Goal: Register for event/course: Register for event/course

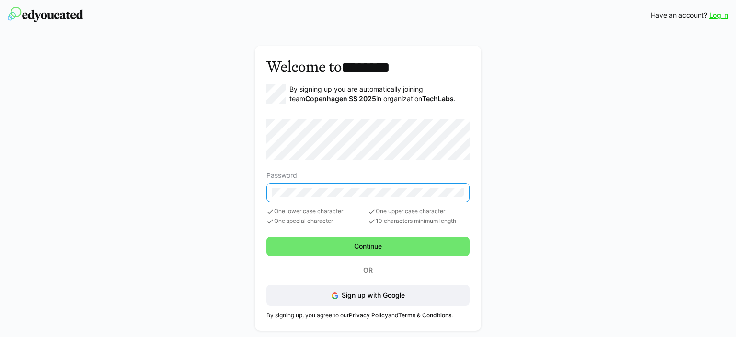
click at [296, 180] on eds-form-field "Password" at bounding box center [367, 186] width 203 height 31
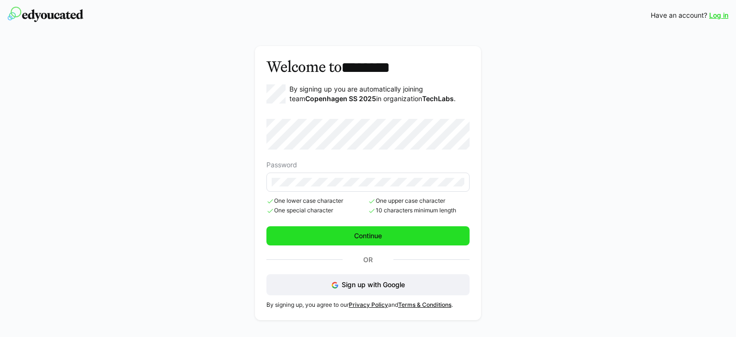
click at [374, 237] on span "Continue" at bounding box center [368, 236] width 31 height 10
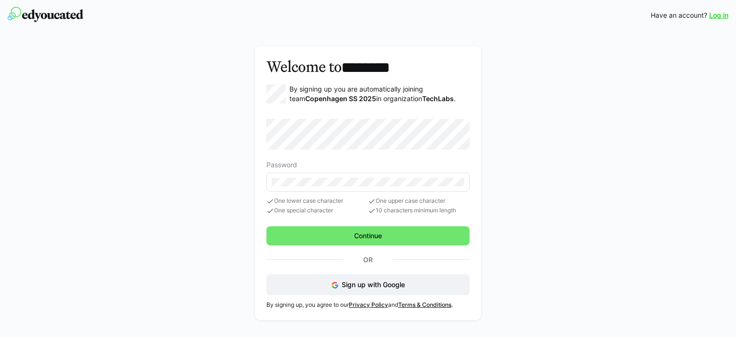
click at [719, 11] on link "Log in" at bounding box center [718, 16] width 19 height 10
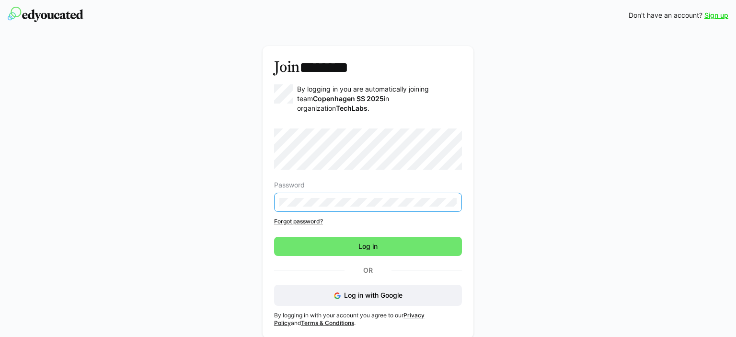
click at [378, 193] on eds-input at bounding box center [368, 202] width 188 height 19
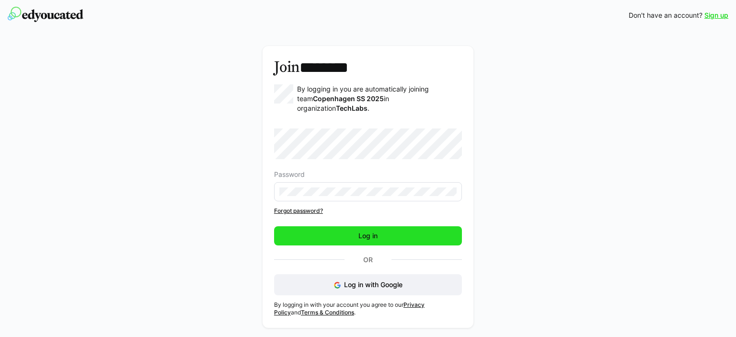
click at [384, 226] on span "Log in" at bounding box center [368, 235] width 188 height 19
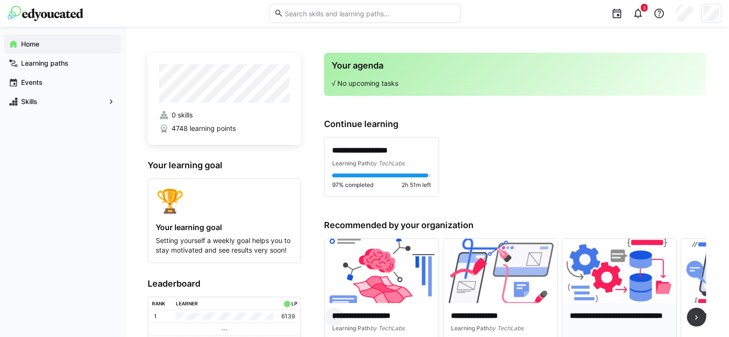
click at [629, 311] on p "**********" at bounding box center [619, 321] width 99 height 22
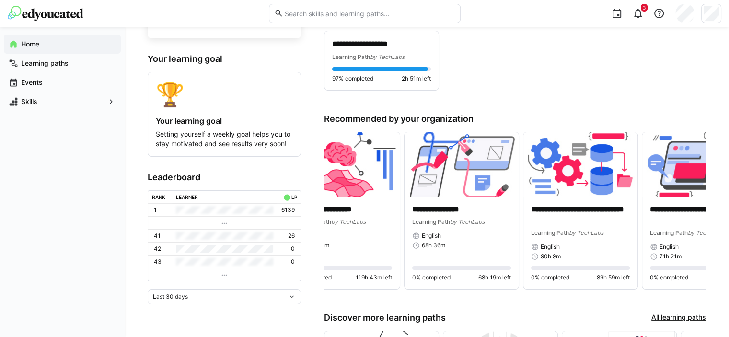
scroll to position [0, 90]
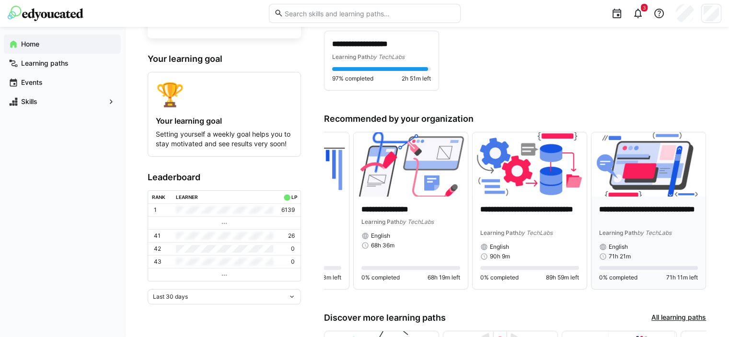
click at [677, 213] on p "**********" at bounding box center [648, 215] width 99 height 22
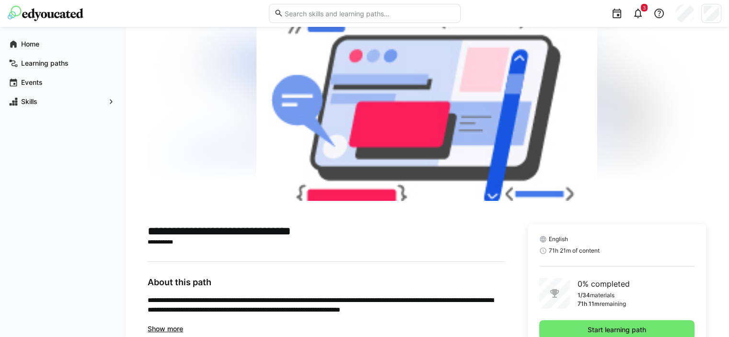
scroll to position [77, 0]
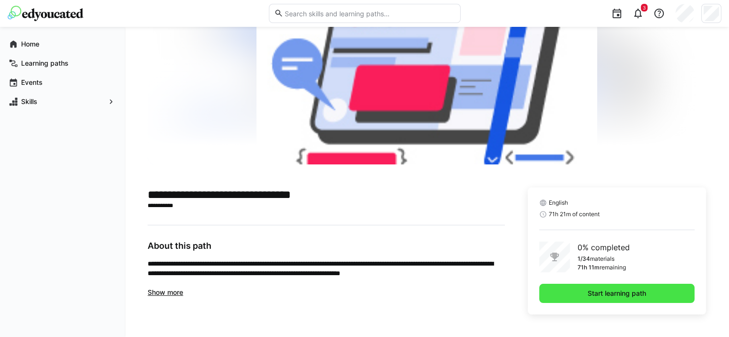
click at [570, 301] on span "Start learning path" at bounding box center [616, 293] width 155 height 19
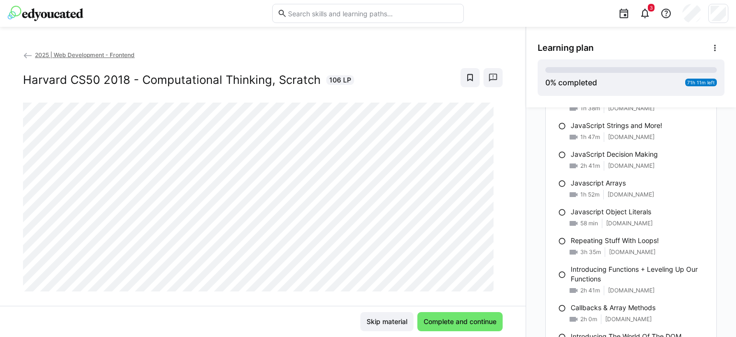
scroll to position [465, 0]
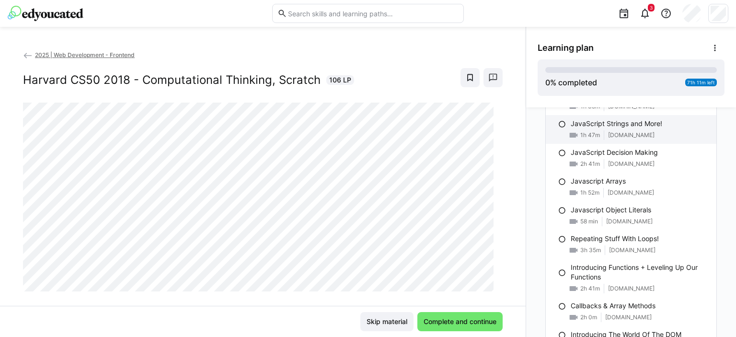
click at [683, 120] on div "JavaScript Strings and More!" at bounding box center [639, 124] width 138 height 10
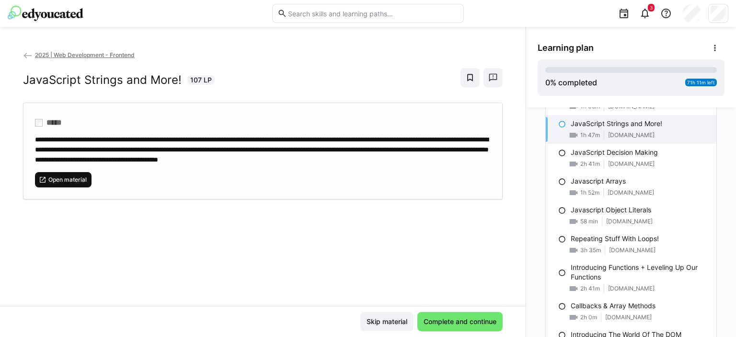
click at [86, 183] on span "Open material" at bounding box center [67, 180] width 40 height 8
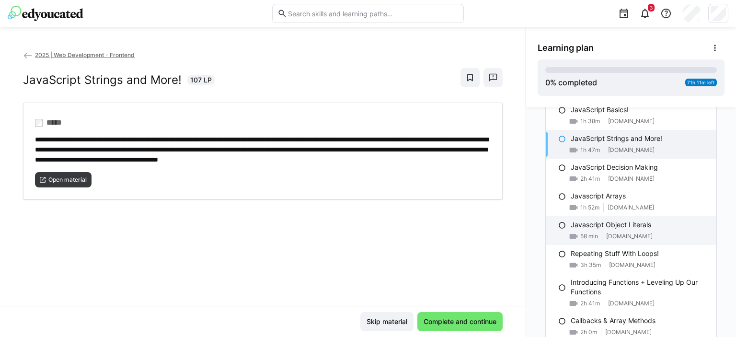
scroll to position [450, 0]
